Goal: Find specific page/section: Find specific page/section

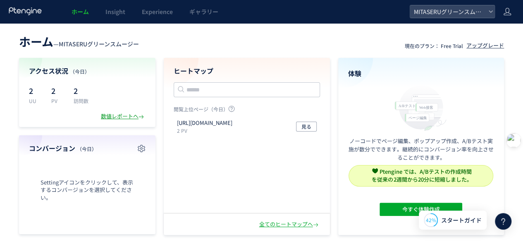
click at [119, 115] on div "数値レポートへ" at bounding box center [123, 116] width 45 height 8
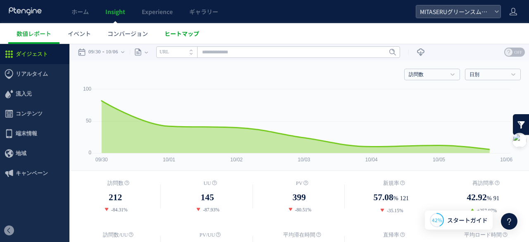
click at [184, 31] on span "ヒートマップ" at bounding box center [182, 33] width 35 height 8
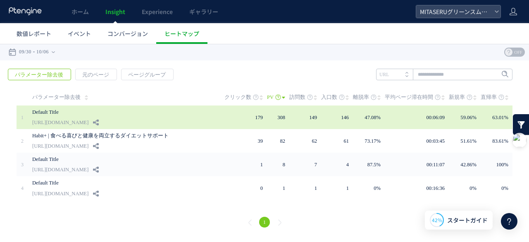
click at [289, 117] on td "308" at bounding box center [278, 117] width 22 height 24
